Goal: Transaction & Acquisition: Download file/media

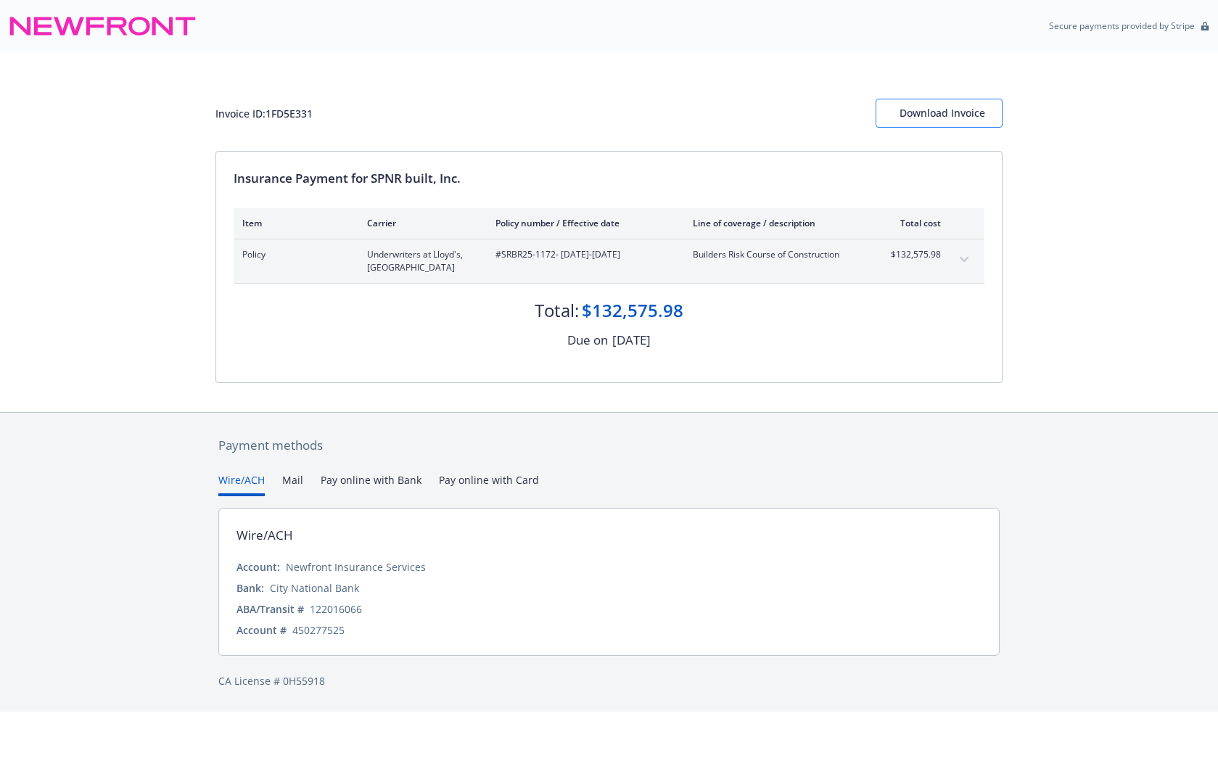
click at [920, 119] on div "Download Invoice" at bounding box center [938, 113] width 79 height 28
click at [941, 110] on div "Download Invoice" at bounding box center [938, 113] width 79 height 28
click at [971, 60] on div "Invoice ID: 1FD5E331 Download Invoice" at bounding box center [608, 101] width 787 height 99
